Goal: Obtain resource: Download file/media

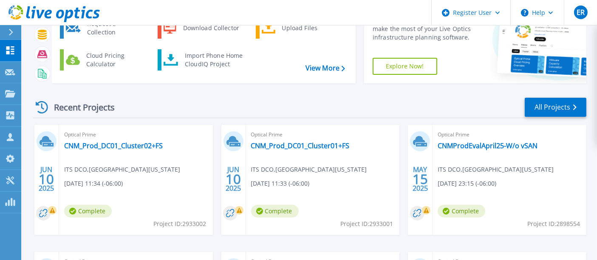
scroll to position [60, 0]
click at [137, 147] on link "CNM_Prod_DC01_Cluster02+FS" at bounding box center [113, 145] width 99 height 8
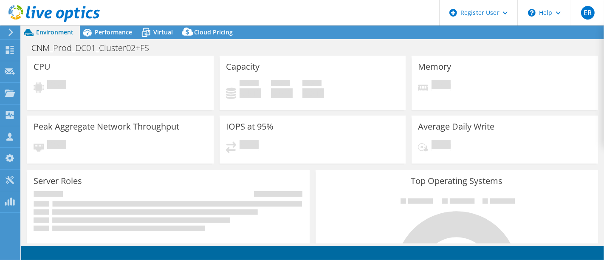
select select "USWest"
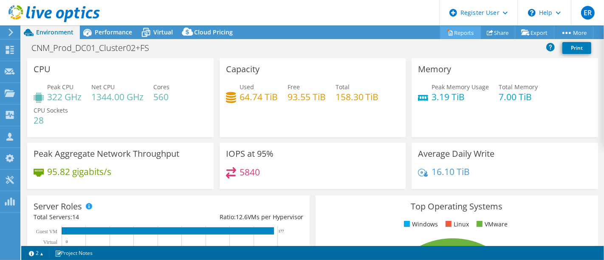
click at [462, 37] on link "Reports" at bounding box center [460, 32] width 41 height 13
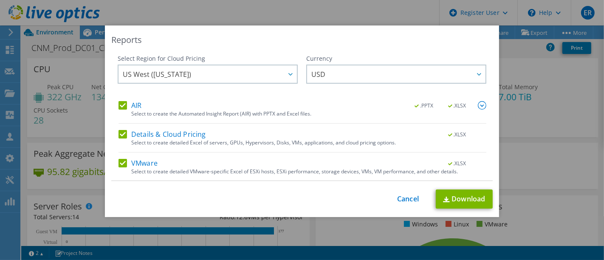
click at [397, 204] on div "This process may take a while, please wait... Cancel Download" at bounding box center [301, 198] width 381 height 19
click at [400, 200] on link "Cancel" at bounding box center [408, 199] width 22 height 8
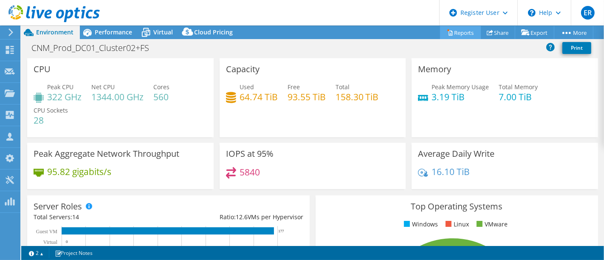
click at [464, 30] on link "Reports" at bounding box center [460, 32] width 41 height 13
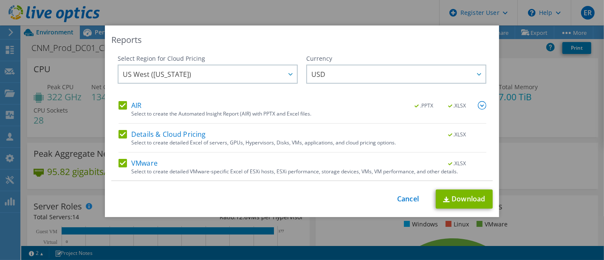
scroll to position [28, 0]
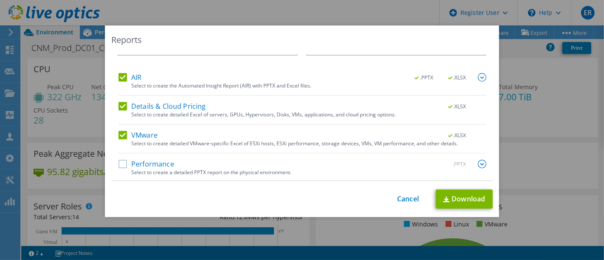
click at [122, 163] on label "Performance" at bounding box center [146, 164] width 56 height 8
click at [0, 0] on input "Performance" at bounding box center [0, 0] width 0 height 0
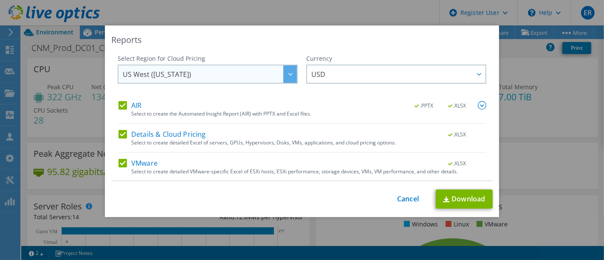
click at [239, 78] on span "US West ([US_STATE])" at bounding box center [210, 73] width 174 height 17
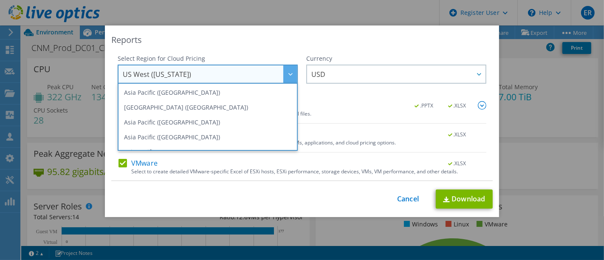
click at [242, 49] on div "Reports Select Region for Cloud Pricing Asia Pacific ([GEOGRAPHIC_DATA]) [GEOGR…" at bounding box center [302, 121] width 394 height 192
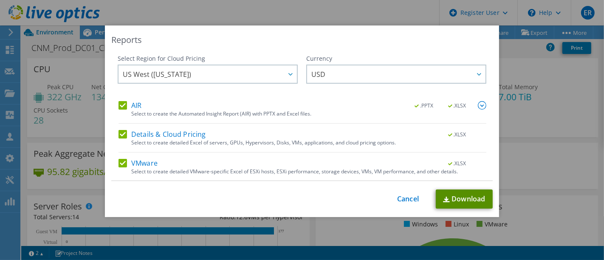
click at [450, 195] on link "Download" at bounding box center [464, 198] width 57 height 19
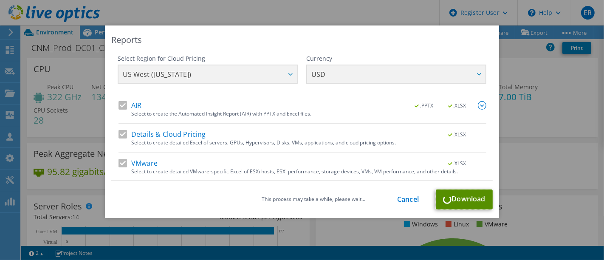
scroll to position [28, 0]
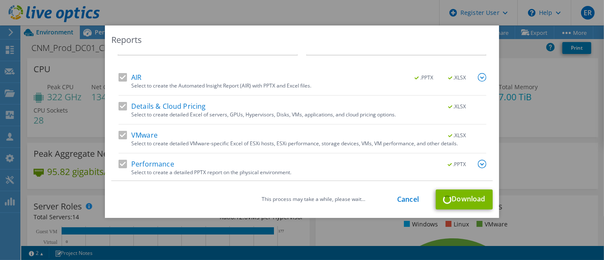
click at [458, 195] on div "This process may take a while, please wait... Cancel Download" at bounding box center [301, 199] width 381 height 20
click at [398, 197] on link "Cancel" at bounding box center [408, 199] width 22 height 8
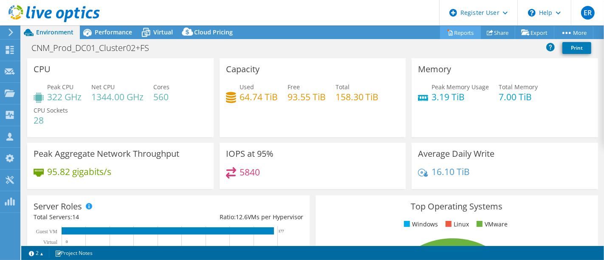
click at [465, 28] on link "Reports" at bounding box center [460, 32] width 41 height 13
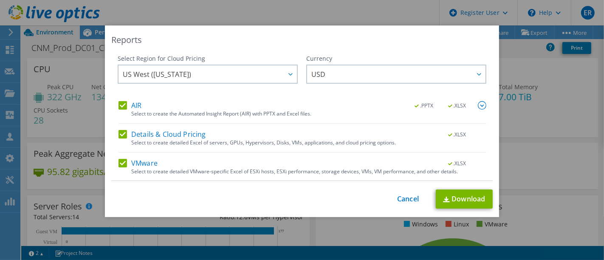
click at [523, 98] on div "Reports Select Region for Cloud Pricing Asia Pacific ([GEOGRAPHIC_DATA]) [GEOGR…" at bounding box center [302, 129] width 604 height 209
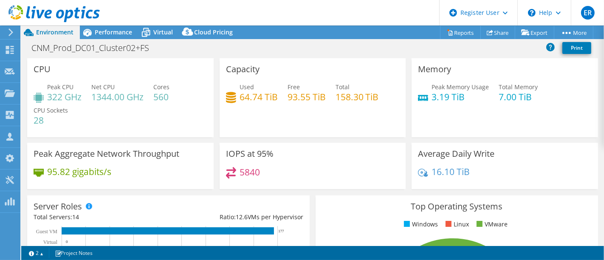
click at [336, 62] on div "Capacity Used 64.74 TiB Free 93.55 TiB Total 158.30 TiB" at bounding box center [313, 97] width 186 height 79
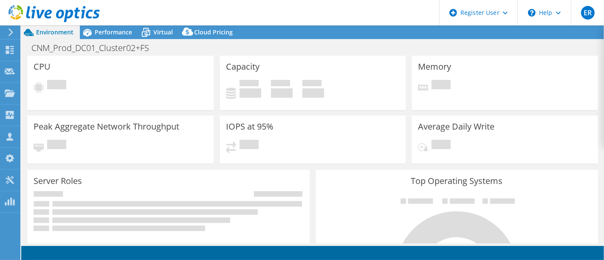
select select "USWest"
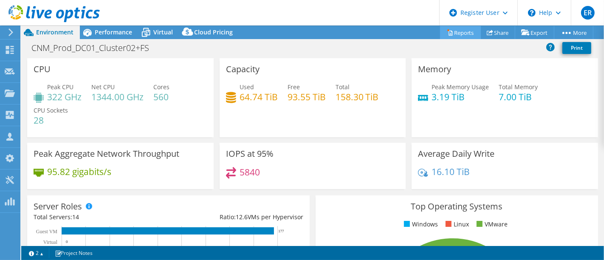
click at [451, 30] on link "Reports" at bounding box center [460, 32] width 41 height 13
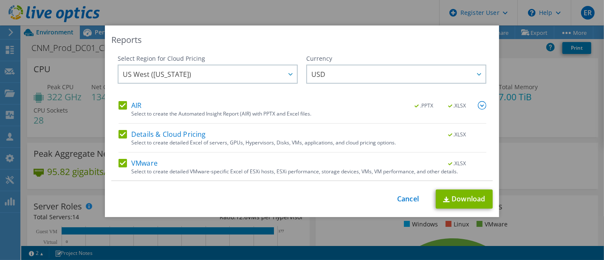
scroll to position [28, 0]
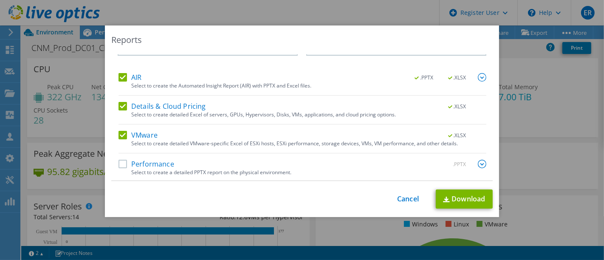
click at [153, 163] on label "Performance" at bounding box center [146, 164] width 56 height 8
click at [0, 0] on input "Performance" at bounding box center [0, 0] width 0 height 0
click at [460, 202] on link "Download" at bounding box center [464, 198] width 57 height 19
click at [526, 109] on div "Reports Select Region for Cloud Pricing Asia Pacific ([GEOGRAPHIC_DATA]) [GEOGR…" at bounding box center [302, 129] width 604 height 209
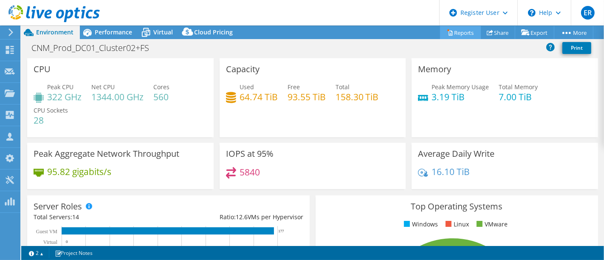
click at [460, 34] on link "Reports" at bounding box center [460, 32] width 41 height 13
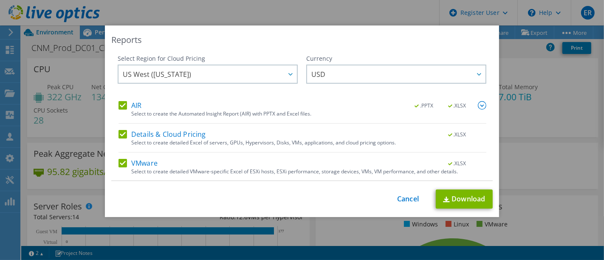
click at [539, 119] on div "Reports Select Region for Cloud Pricing Asia Pacific ([GEOGRAPHIC_DATA]) [GEOGR…" at bounding box center [302, 129] width 604 height 209
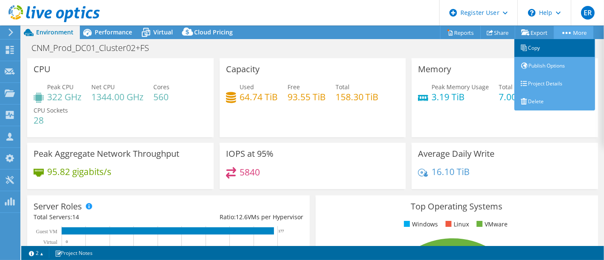
click at [540, 51] on link "Copy" at bounding box center [554, 48] width 81 height 18
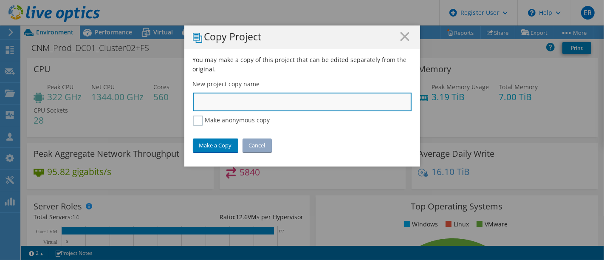
click at [244, 104] on input "text" at bounding box center [302, 102] width 219 height 19
type input "NGTP-LO Demo"
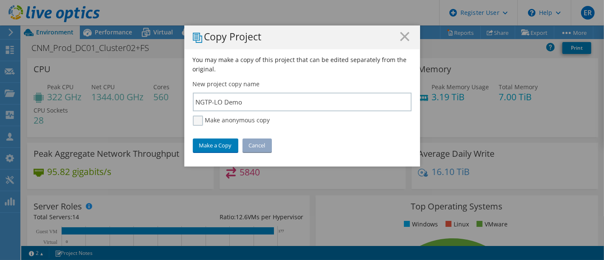
click at [195, 121] on label "Make anonymous copy" at bounding box center [231, 121] width 77 height 10
click at [0, 0] on input "Make anonymous copy" at bounding box center [0, 0] width 0 height 0
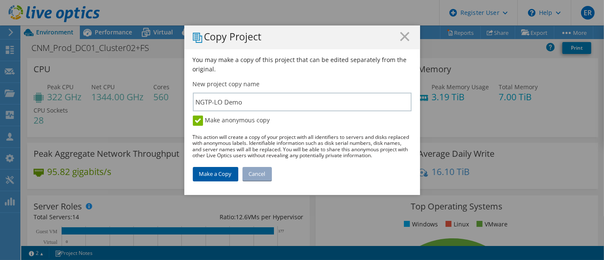
click at [215, 173] on link "Make a Copy" at bounding box center [215, 174] width 45 height 14
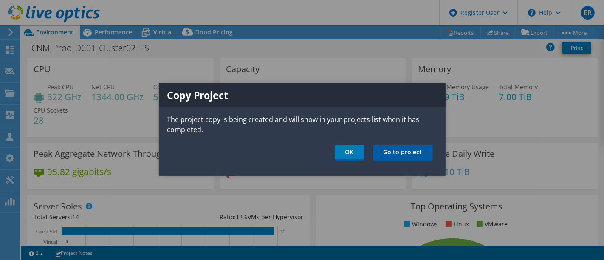
click at [383, 151] on link "Go to project" at bounding box center [403, 153] width 60 height 16
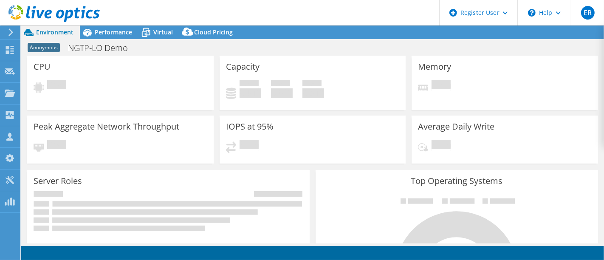
select select "USD"
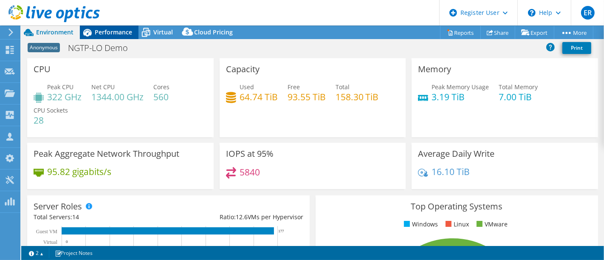
click at [113, 36] on span "Performance" at bounding box center [113, 32] width 37 height 8
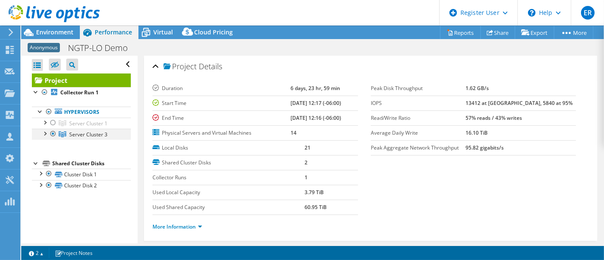
click at [43, 134] on div at bounding box center [44, 133] width 8 height 8
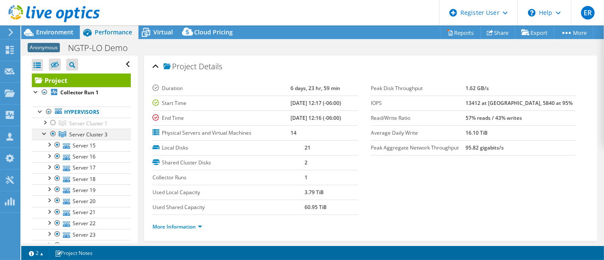
scroll to position [111, 0]
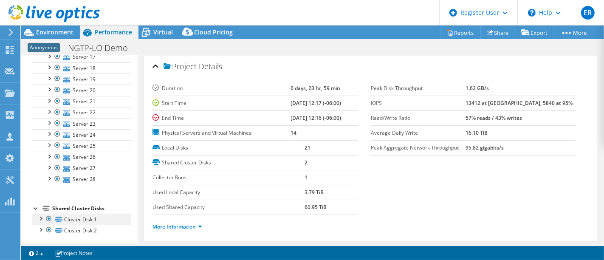
click at [40, 217] on div at bounding box center [40, 218] width 8 height 8
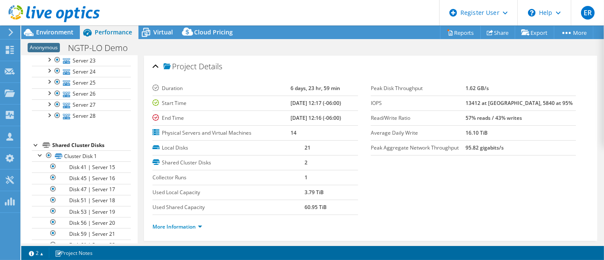
scroll to position [179, 0]
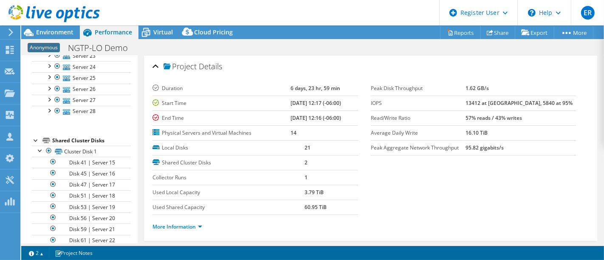
click at [35, 135] on div at bounding box center [36, 139] width 8 height 8
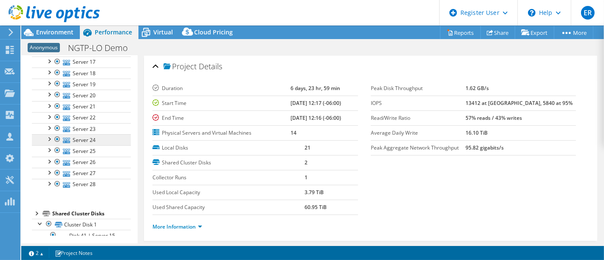
scroll to position [89, 0]
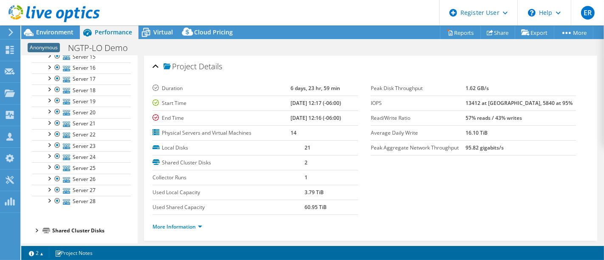
click at [35, 227] on div at bounding box center [36, 230] width 8 height 8
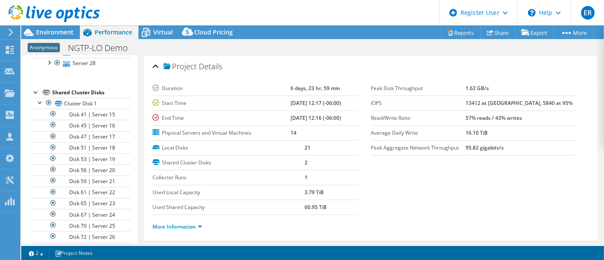
scroll to position [240, 0]
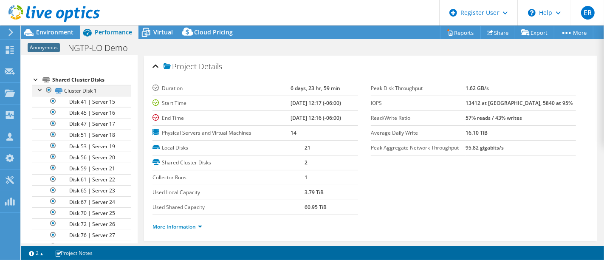
click at [38, 86] on div at bounding box center [40, 89] width 8 height 8
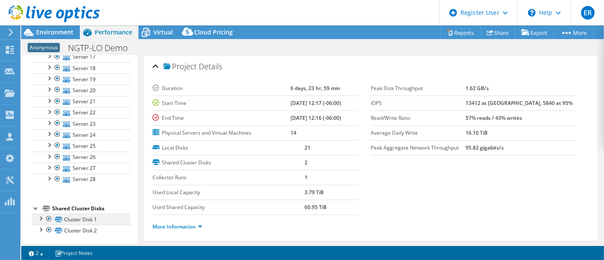
scroll to position [0, 0]
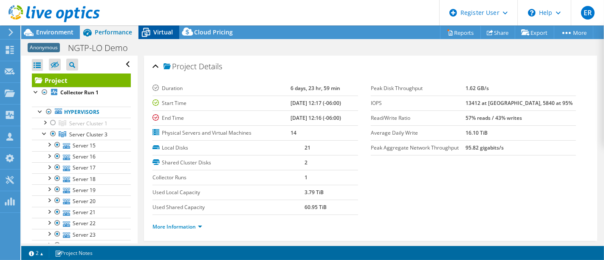
click at [157, 29] on span "Virtual" at bounding box center [163, 32] width 20 height 8
